Goal: Information Seeking & Learning: Learn about a topic

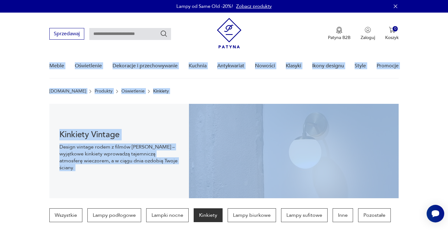
click at [184, 73] on div "Meble Oświetlenie Dekoracje i przechowywanie Kuchnia Antykwariat Nowości Klasyk…" at bounding box center [224, 66] width 350 height 24
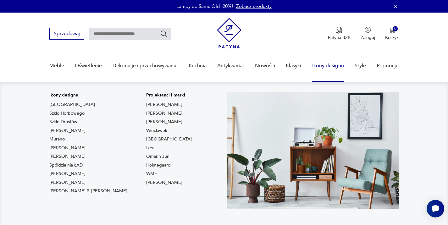
click at [330, 66] on link "Ikony designu" at bounding box center [328, 66] width 32 height 24
click at [72, 163] on link "Spółdzielnia ŁAD" at bounding box center [65, 165] width 33 height 6
click at [337, 67] on link "Ikony designu" at bounding box center [328, 66] width 32 height 24
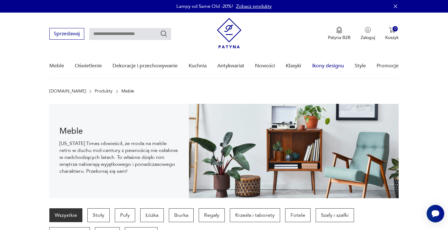
click at [336, 63] on link "Ikony designu" at bounding box center [328, 66] width 32 height 24
click at [338, 64] on link "Ikony designu" at bounding box center [328, 66] width 32 height 24
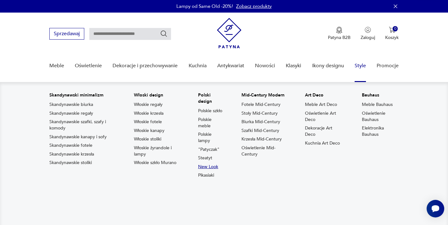
click at [208, 170] on link "New Look" at bounding box center [208, 167] width 20 height 6
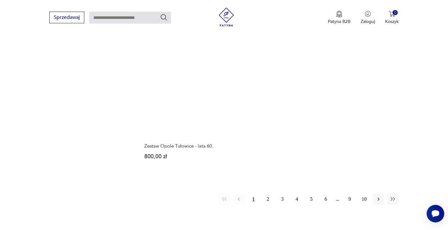
scroll to position [829, 0]
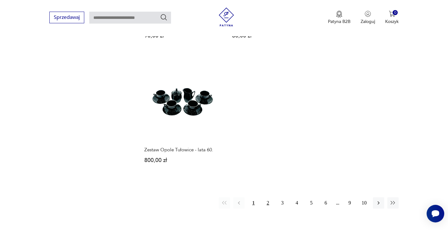
click at [268, 197] on button "2" at bounding box center [267, 202] width 11 height 11
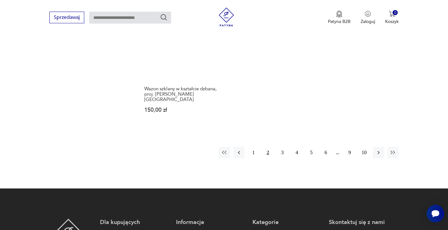
scroll to position [864, 0]
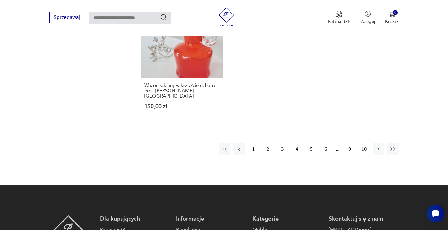
click at [284, 143] on button "3" at bounding box center [282, 148] width 11 height 11
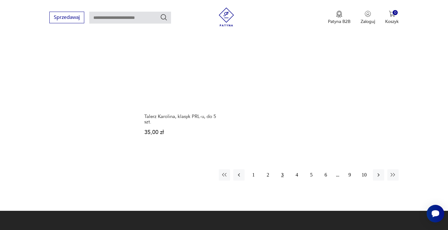
scroll to position [865, 0]
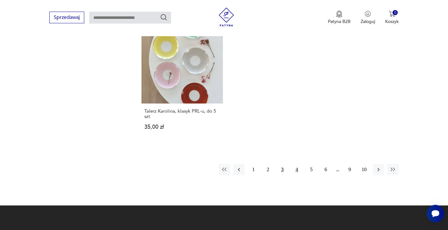
click at [298, 164] on button "4" at bounding box center [296, 169] width 11 height 11
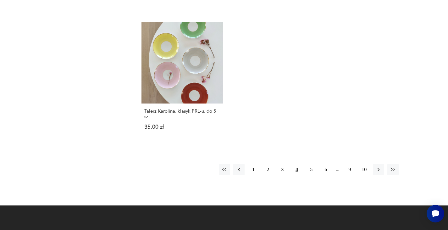
scroll to position [44, 0]
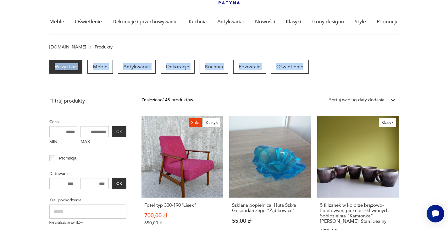
drag, startPoint x: 446, startPoint y: 47, endPoint x: 447, endPoint y: 52, distance: 4.3
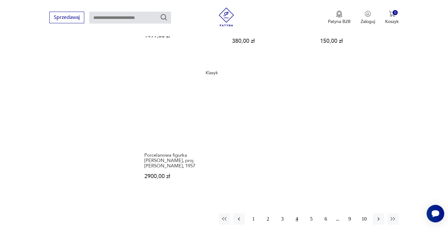
scroll to position [776, 0]
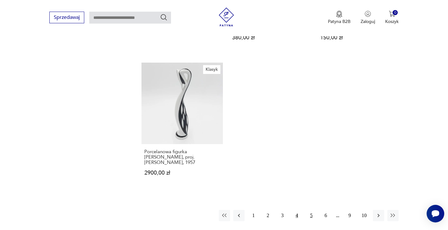
click at [311, 210] on button "5" at bounding box center [311, 215] width 11 height 11
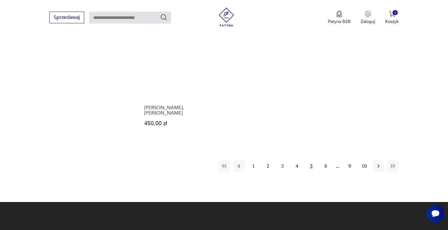
scroll to position [821, 0]
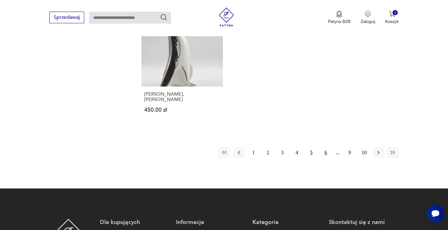
click at [326, 147] on button "6" at bounding box center [325, 152] width 11 height 11
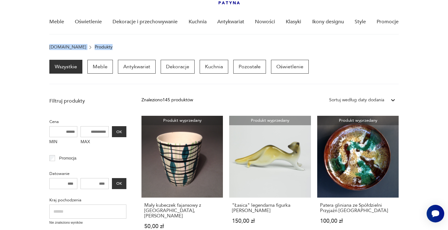
drag, startPoint x: 447, startPoint y: 34, endPoint x: 449, endPoint y: 43, distance: 9.6
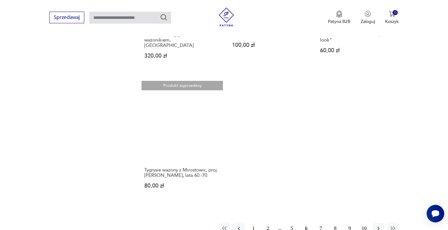
scroll to position [757, 0]
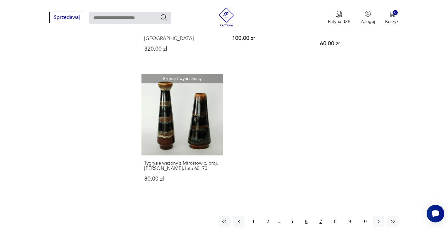
click at [322, 216] on button "7" at bounding box center [320, 221] width 11 height 11
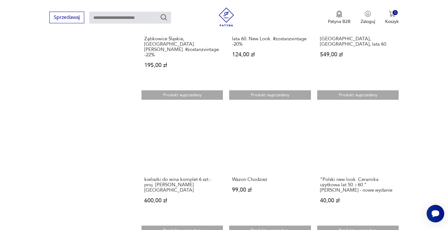
scroll to position [485, 0]
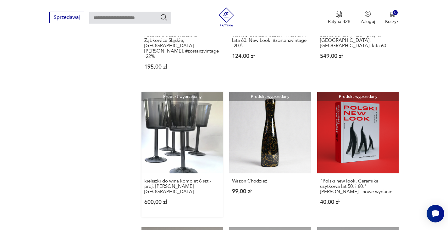
click at [185, 96] on link "Produkt wyprzedany kieliszki do wina komplet 6 szt.-proj. [PERSON_NAME] 600,00 …" at bounding box center [182, 154] width 82 height 125
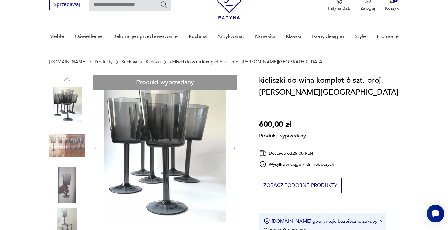
scroll to position [28, 0]
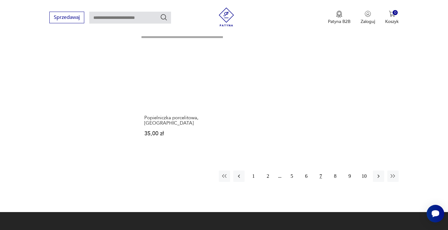
scroll to position [814, 0]
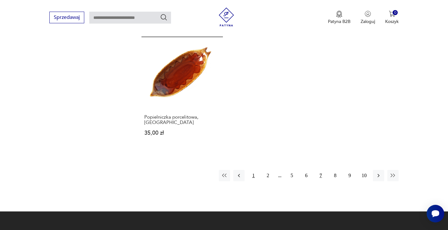
click at [253, 170] on button "1" at bounding box center [253, 175] width 11 height 11
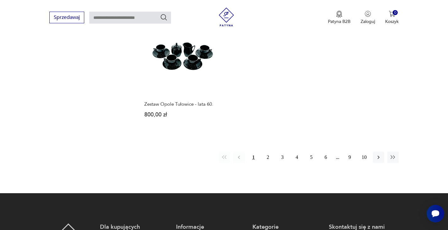
scroll to position [856, 0]
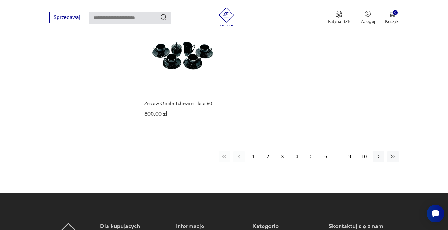
click at [366, 151] on button "10" at bounding box center [363, 156] width 11 height 11
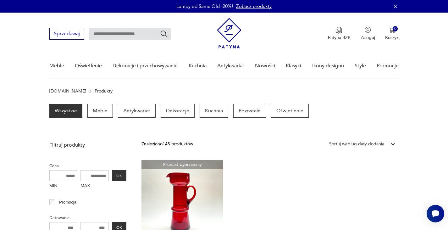
click at [228, 33] on img at bounding box center [229, 33] width 25 height 30
